Goal: Navigation & Orientation: Find specific page/section

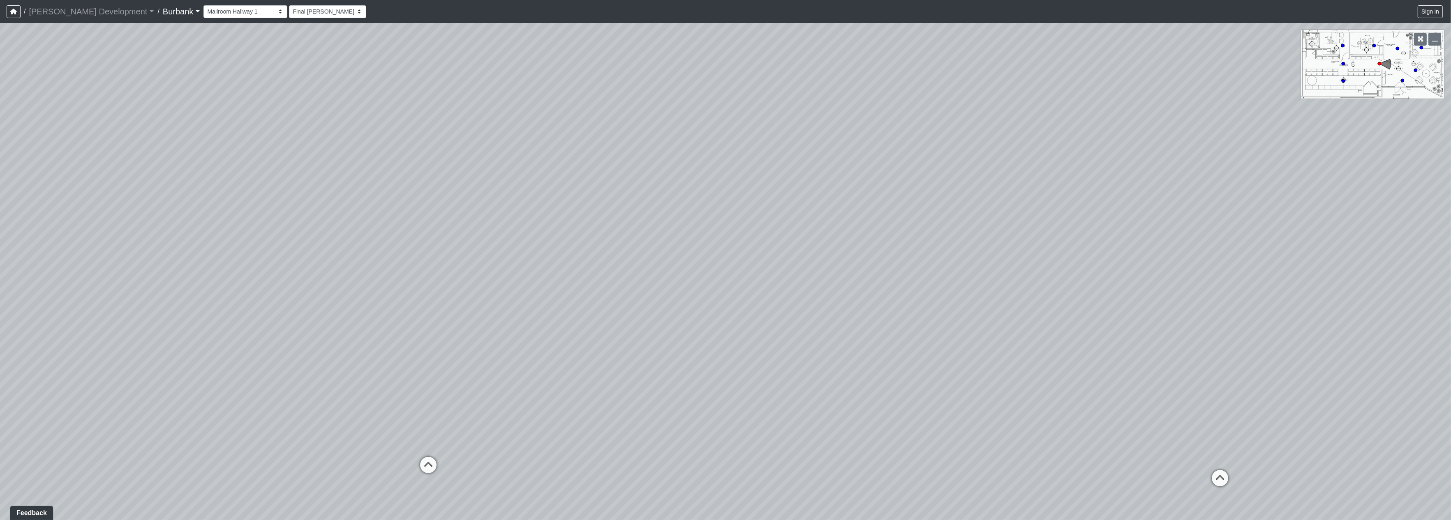
click at [622, 322] on div "Loading... Mailroom Hallway 2 Loading... Lobby Loading... Entry" at bounding box center [725, 271] width 1451 height 497
drag, startPoint x: 173, startPoint y: 14, endPoint x: 172, endPoint y: 10, distance: 4.3
click at [203, 14] on select "Couch Counter Entry Pool Table Seating Cardio Entry Weights Archway Flatscreen …" at bounding box center [245, 11] width 84 height 13
click at [203, 5] on select "Couch Counter Entry Pool Table Seating Cardio Entry Weights Archway Flatscreen …" at bounding box center [245, 11] width 84 height 13
select select "jjBx2V1pyTQPChTzRTWPfR"
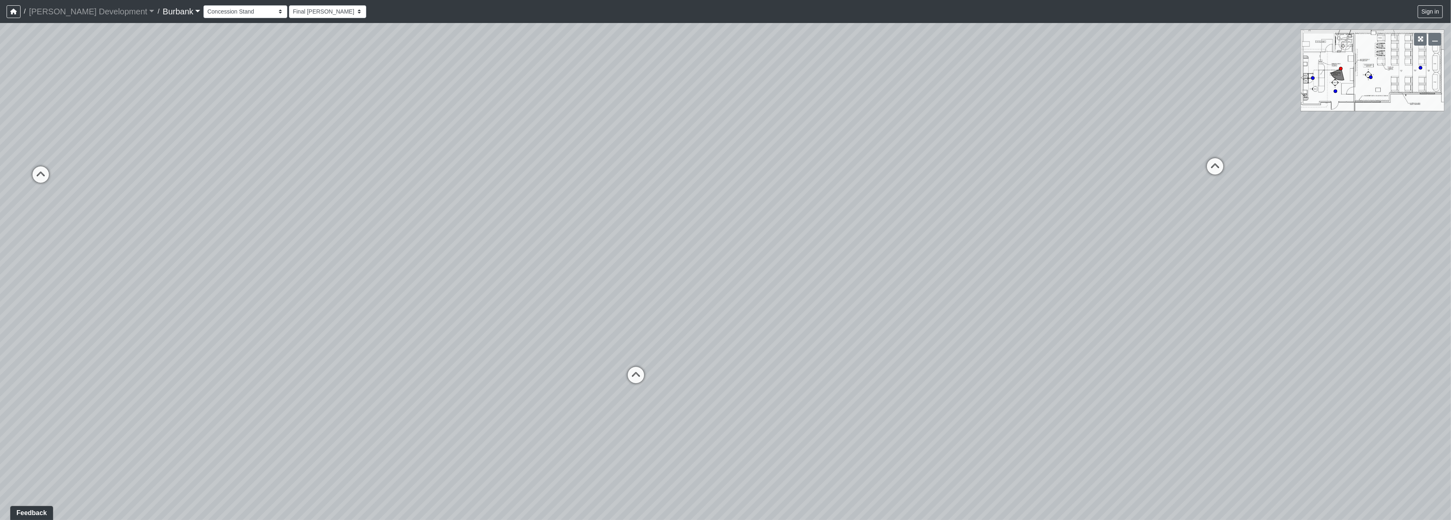
drag, startPoint x: 818, startPoint y: 314, endPoint x: 500, endPoint y: 189, distance: 342.1
click at [429, 203] on div "Loading... Mailroom Hallway 2 Loading... Lobby Loading... Entry Loading... Coun…" at bounding box center [725, 271] width 1451 height 497
drag, startPoint x: 797, startPoint y: 331, endPoint x: 778, endPoint y: 325, distance: 19.6
click at [774, 331] on div "Loading... Mailroom Hallway 2 Loading... Lobby Loading... Entry Loading... Coun…" at bounding box center [725, 271] width 1451 height 497
drag, startPoint x: 996, startPoint y: 311, endPoint x: 963, endPoint y: 309, distance: 32.5
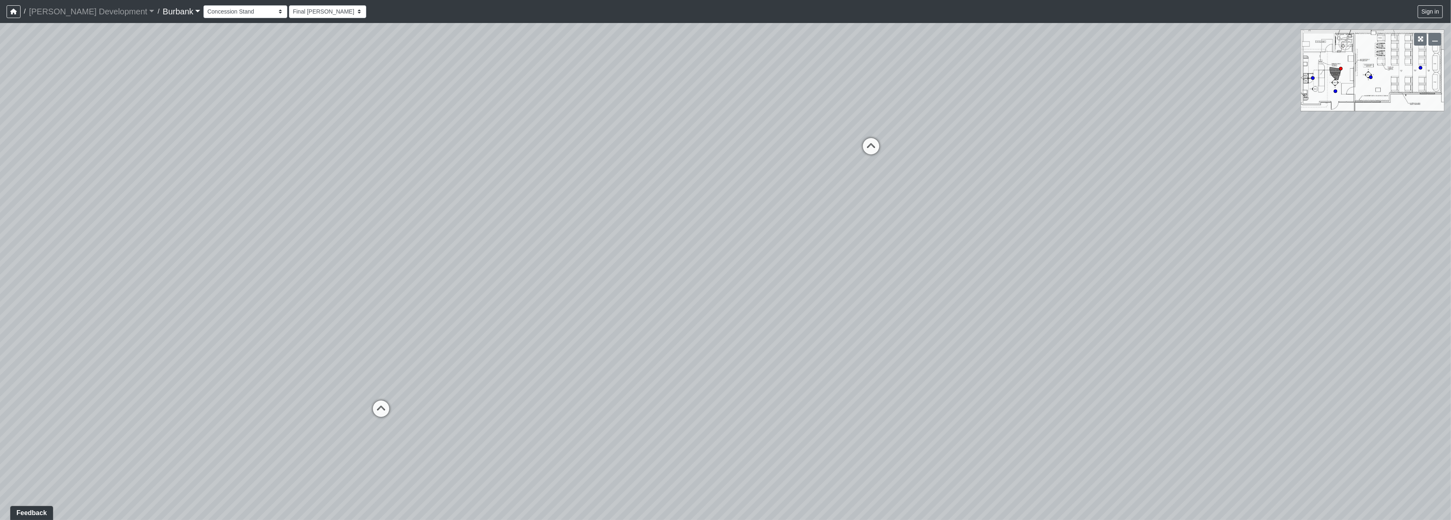
click at [963, 309] on div "Loading... Mailroom Hallway 2 Loading... Lobby Loading... Entry Loading... Coun…" at bounding box center [725, 271] width 1451 height 497
